Goal: Task Accomplishment & Management: Manage account settings

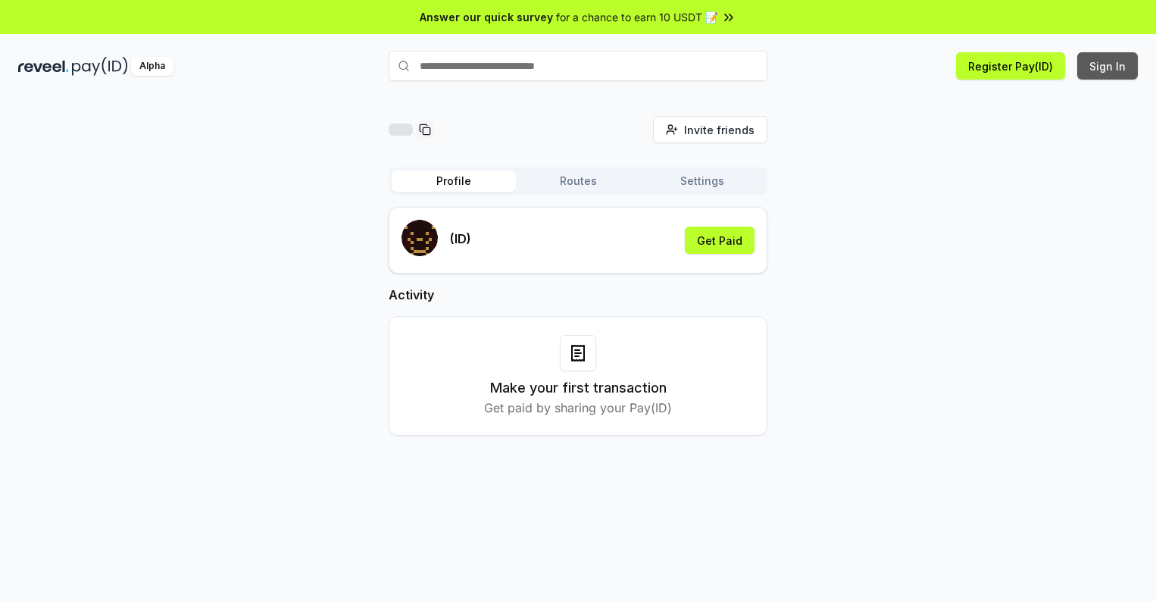
click at [1108, 66] on button "Sign In" at bounding box center [1107, 65] width 61 height 27
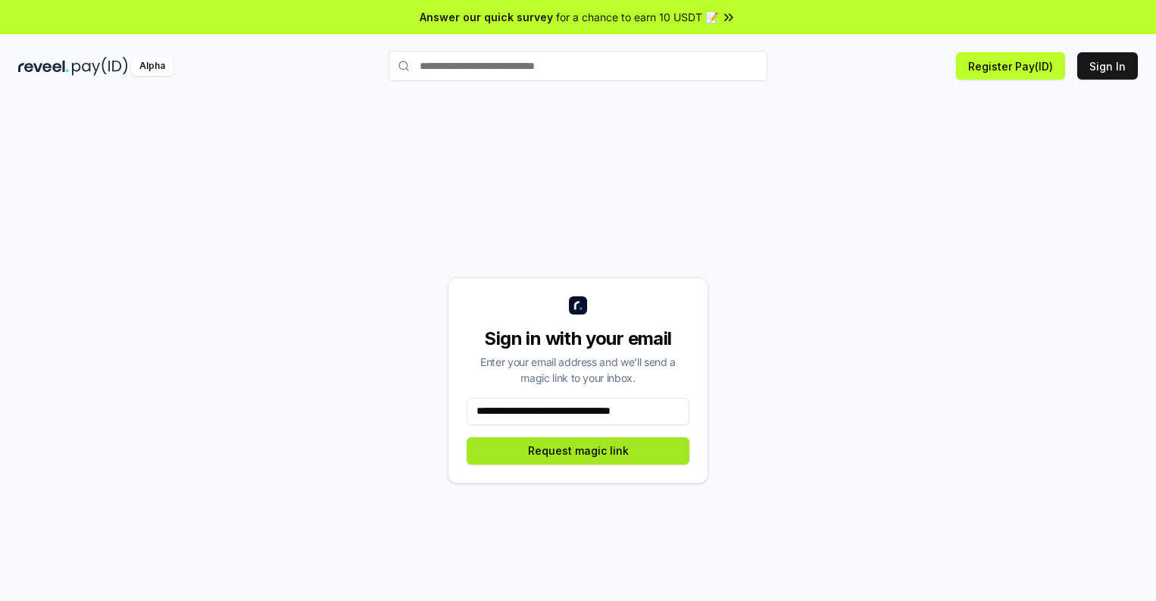
type input "**********"
click at [578, 450] on button "Request magic link" at bounding box center [578, 450] width 223 height 27
